Goal: Task Accomplishment & Management: Manage account settings

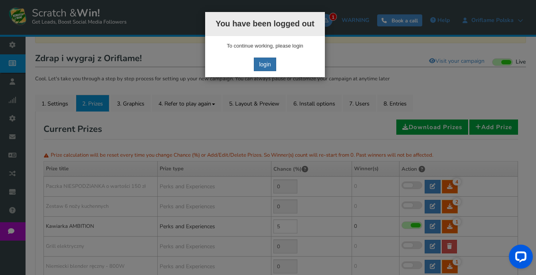
click at [266, 63] on link "login" at bounding box center [265, 64] width 22 height 14
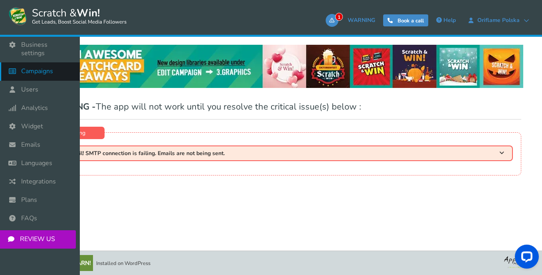
click at [33, 67] on span "Campaigns" at bounding box center [37, 71] width 32 height 8
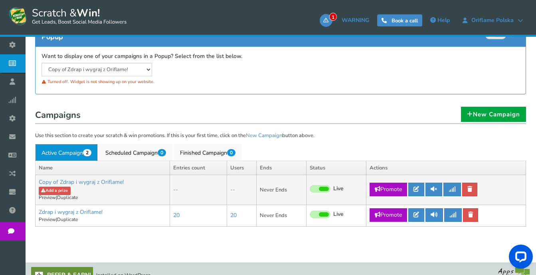
scroll to position [157, 0]
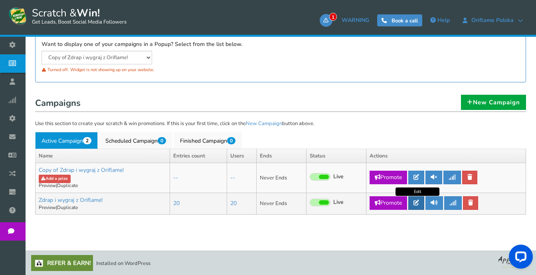
click at [414, 204] on link at bounding box center [416, 203] width 16 height 14
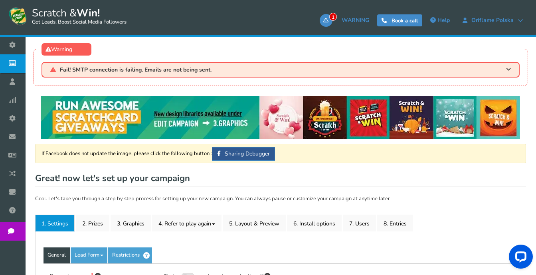
type input "Zdrap i wygraj z Oriflame!"
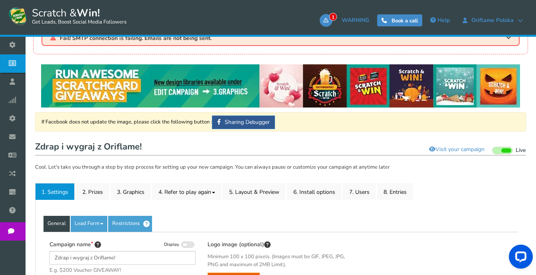
scroll to position [80, 0]
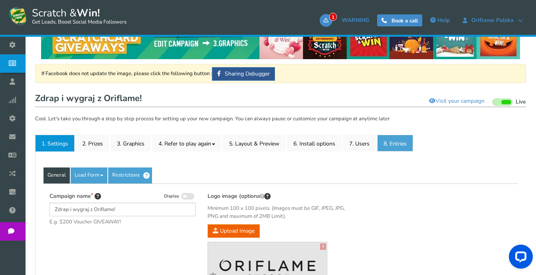
click at [394, 145] on link "8. Entries" at bounding box center [395, 143] width 36 height 17
